Goal: Task Accomplishment & Management: Use online tool/utility

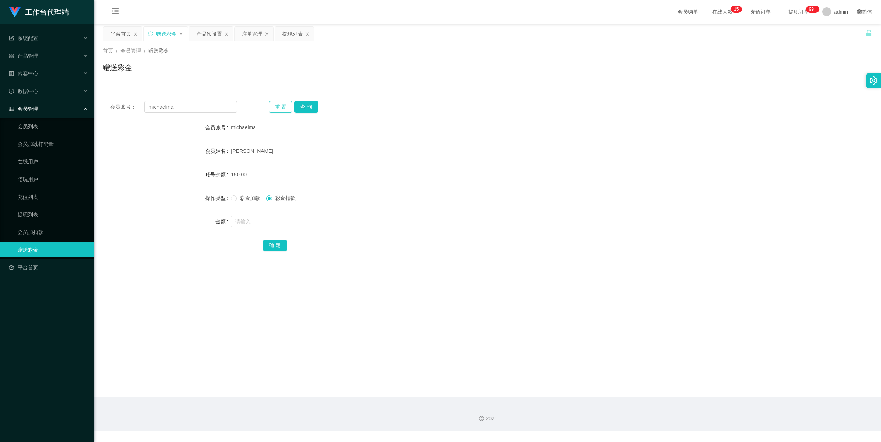
drag, startPoint x: 404, startPoint y: 95, endPoint x: 287, endPoint y: 109, distance: 117.6
click at [401, 95] on div "会员账号： [PERSON_NAME] 重 置 查 询 会员账号 michaelma 会员姓名 [PERSON_NAME] 账号余额 150.00 操作类型 …" at bounding box center [487, 181] width 769 height 175
click at [208, 103] on input "michaelma" at bounding box center [190, 107] width 93 height 12
paste input "Litao19950621"
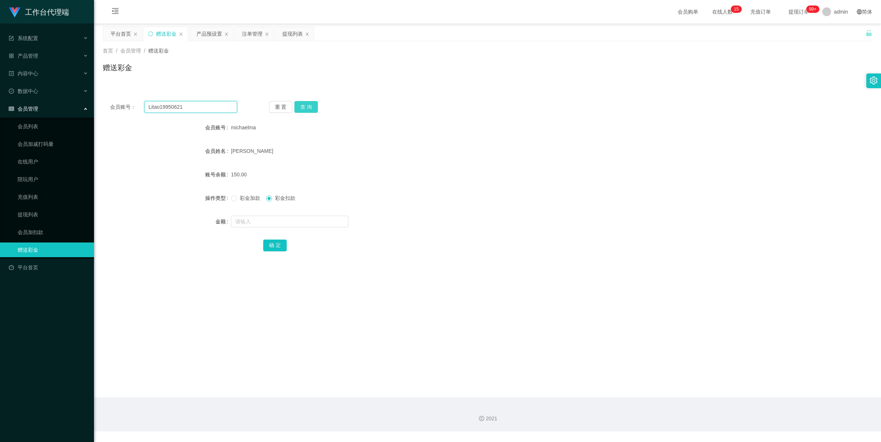
type input "Litao19950621"
click at [305, 105] on button "查 询" at bounding box center [305, 107] width 23 height 12
click at [239, 199] on span "彩金加款" at bounding box center [250, 198] width 26 height 6
click at [258, 220] on input "text" at bounding box center [289, 221] width 117 height 12
type input "100"
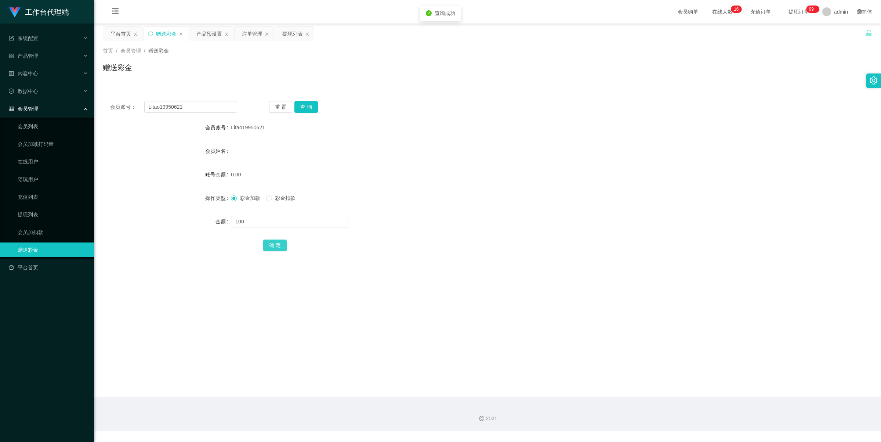
click at [273, 244] on button "确 定" at bounding box center [274, 245] width 23 height 12
